Goal: Book appointment/travel/reservation

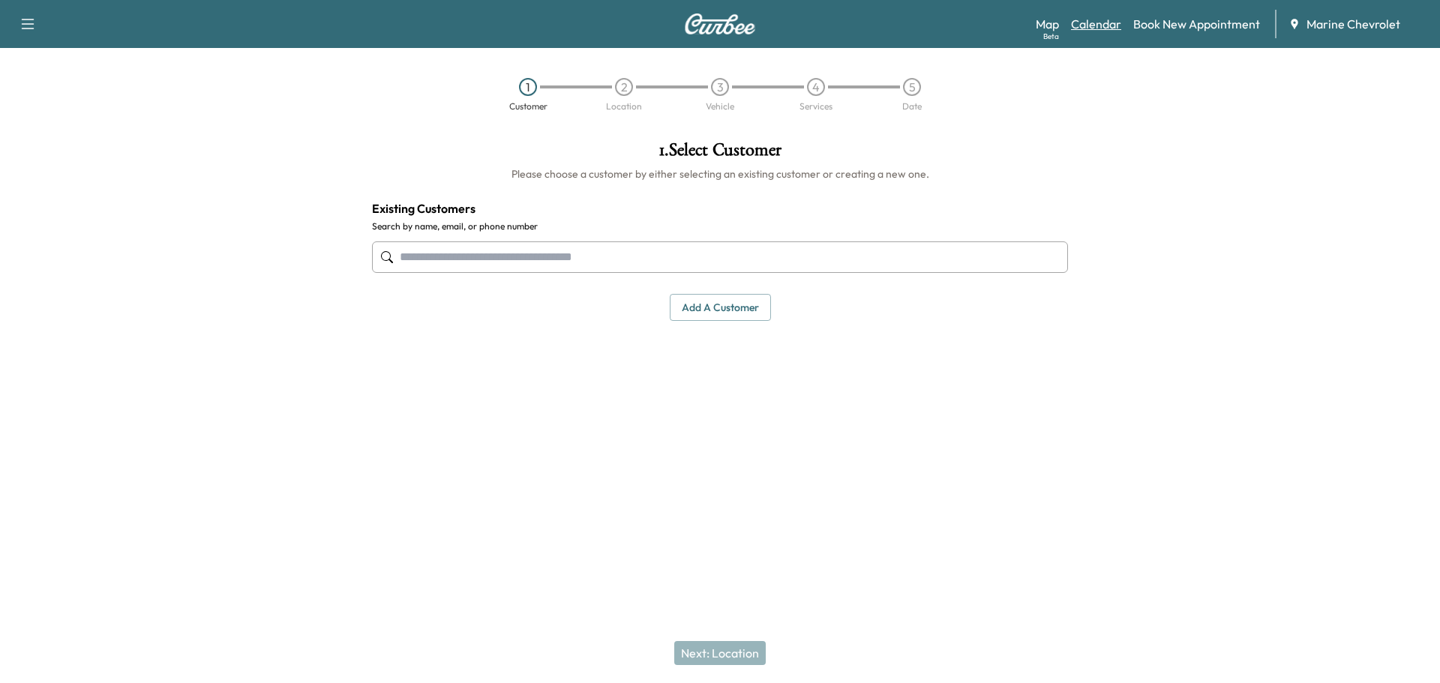
click at [1078, 23] on link "Calendar" at bounding box center [1096, 24] width 50 height 18
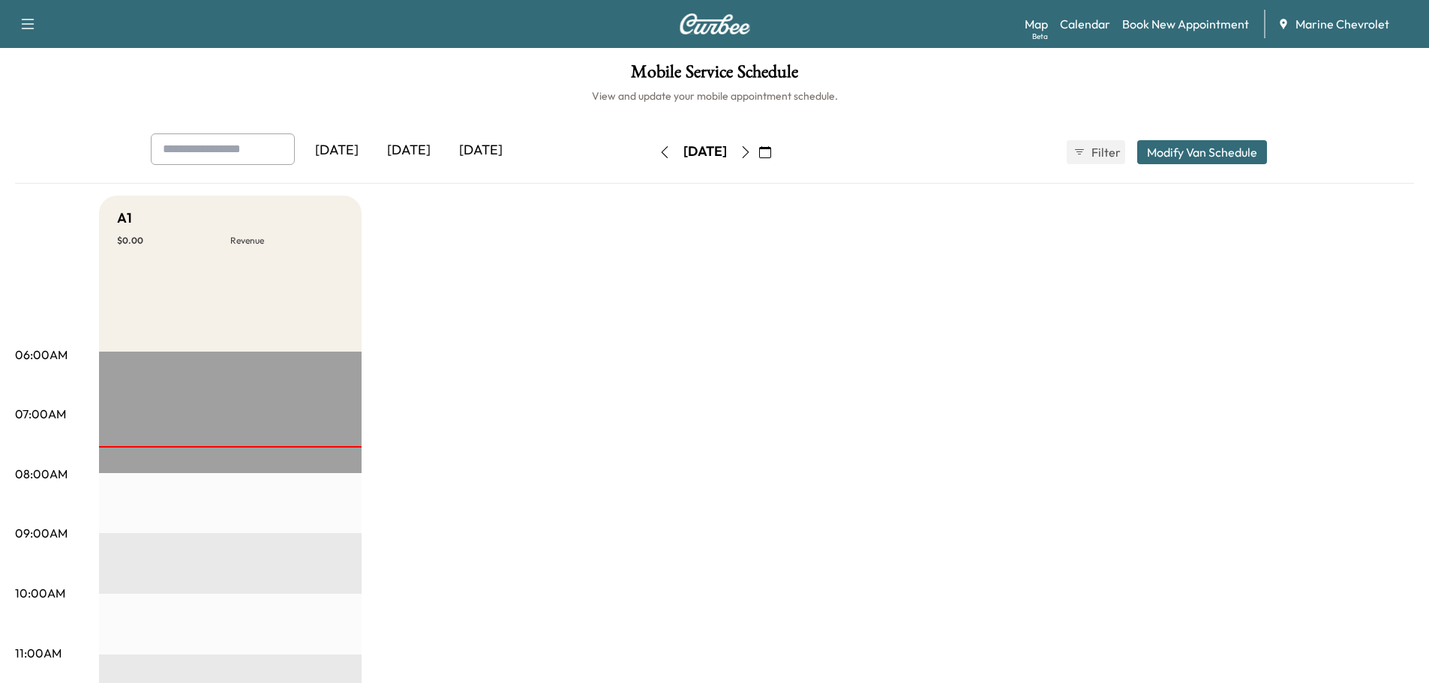
click at [752, 146] on icon "button" at bounding box center [746, 152] width 12 height 12
click at [752, 156] on icon "button" at bounding box center [746, 152] width 12 height 12
click at [778, 156] on button "button" at bounding box center [765, 152] width 26 height 24
